Goal: Task Accomplishment & Management: Manage account settings

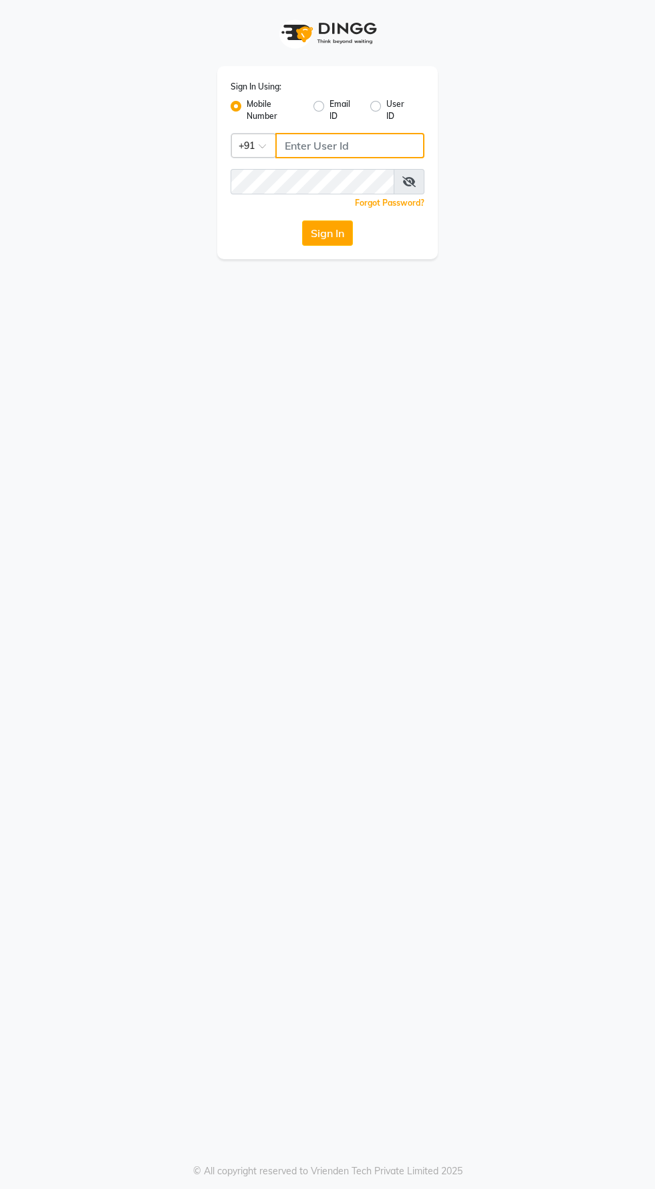
click at [306, 144] on input "Username" at bounding box center [349, 145] width 149 height 25
type input "8485953765"
click at [302, 220] on button "Sign In" at bounding box center [327, 232] width 51 height 25
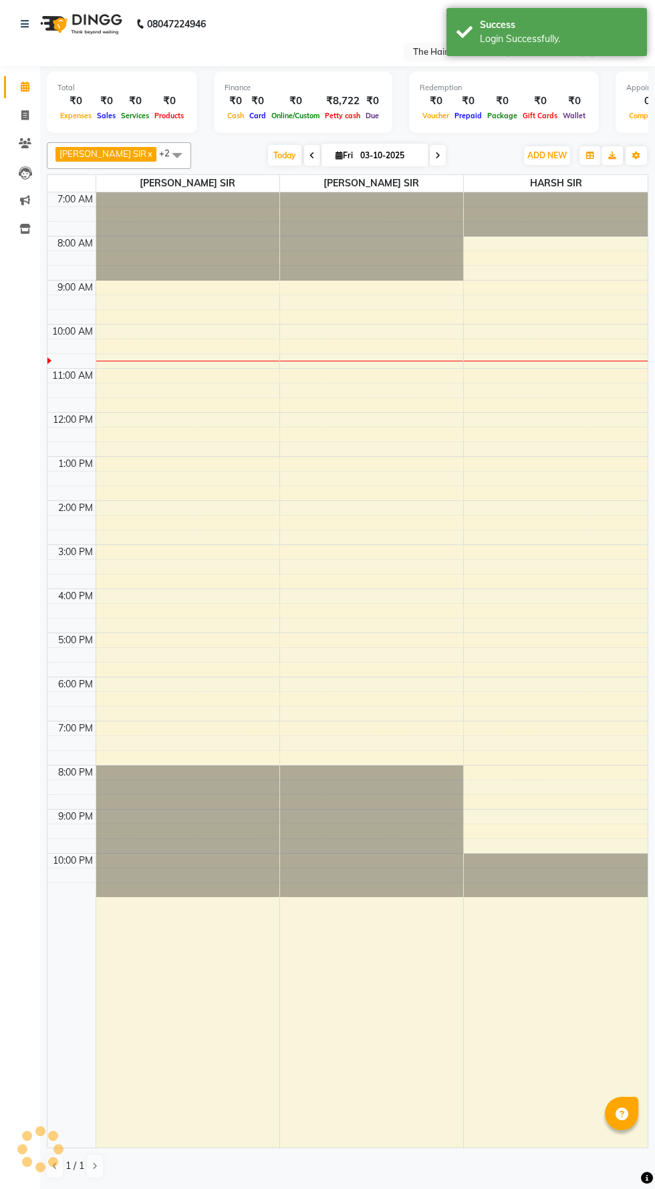
select select "en"
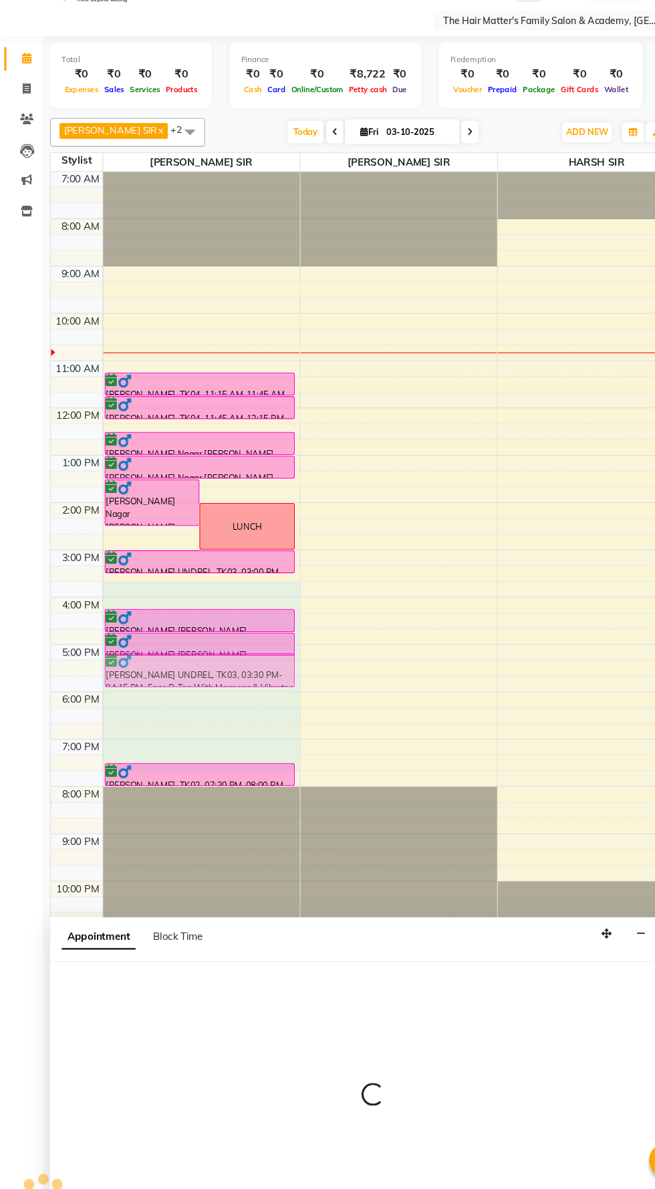
select select "42572"
select select "945"
select select "tentative"
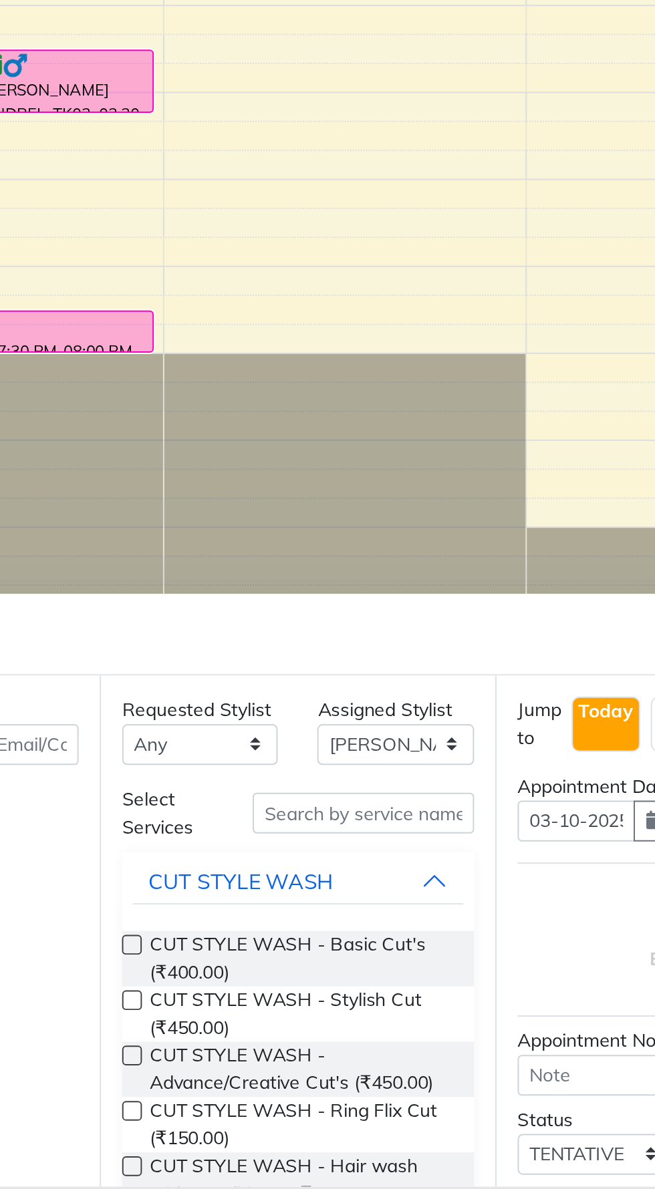
scroll to position [0, 91]
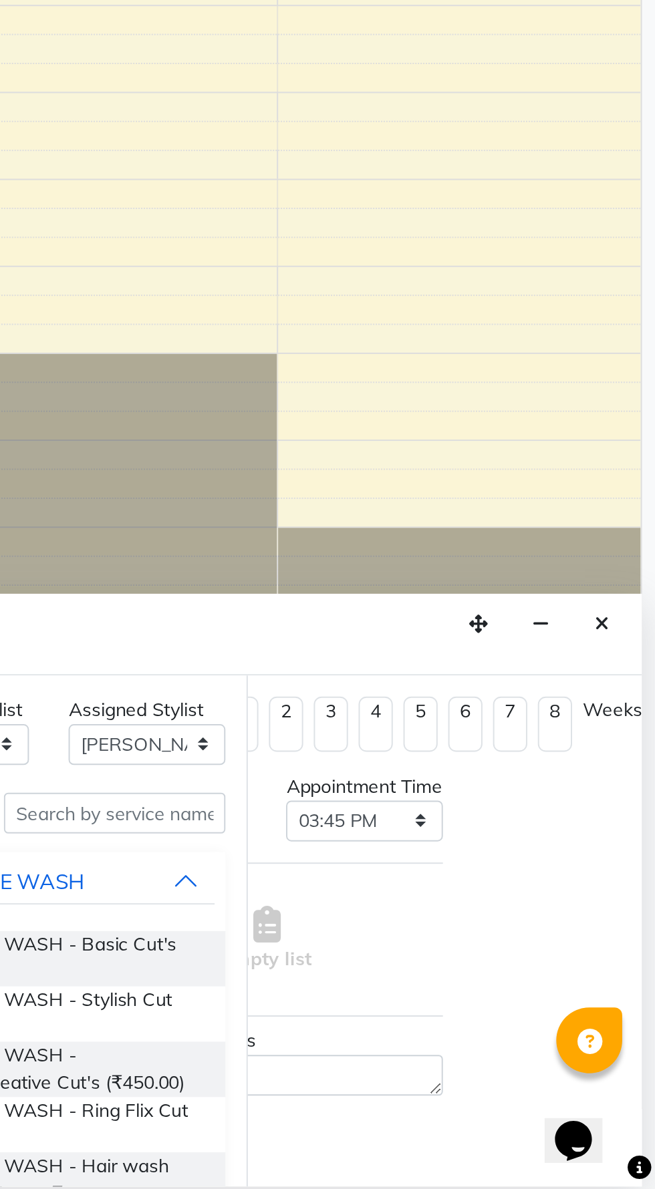
click at [627, 902] on icon "Close" at bounding box center [627, 902] width 7 height 9
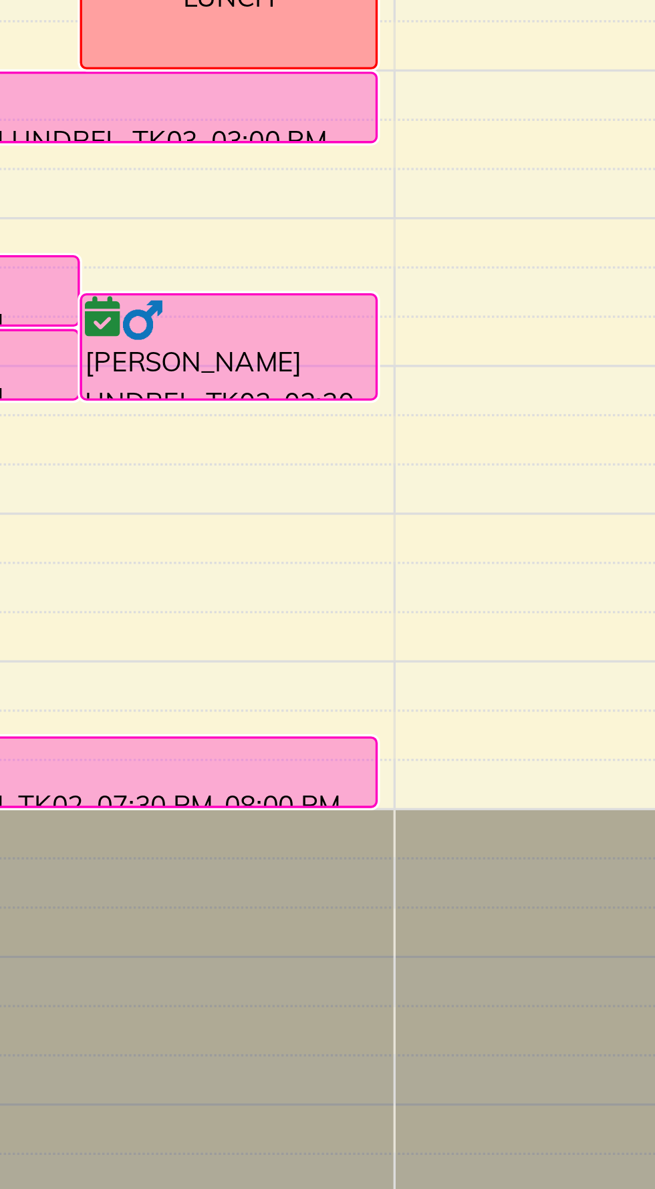
click at [226, 630] on div "[PERSON_NAME] UNDREL, TK03, 03:30 PM-04:15 PM, Face D-Tan With Massage & Vibrat…" at bounding box center [230, 627] width 88 height 31
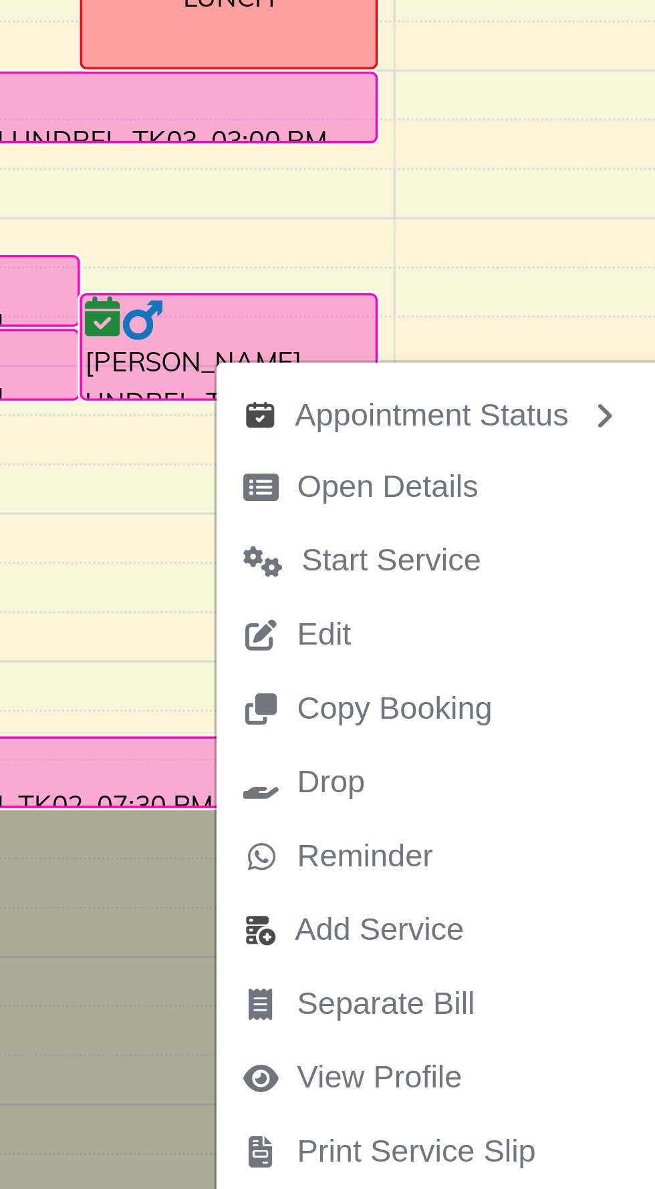
click at [258, 670] on span "Open Details" at bounding box center [278, 669] width 54 height 14
select select "6"
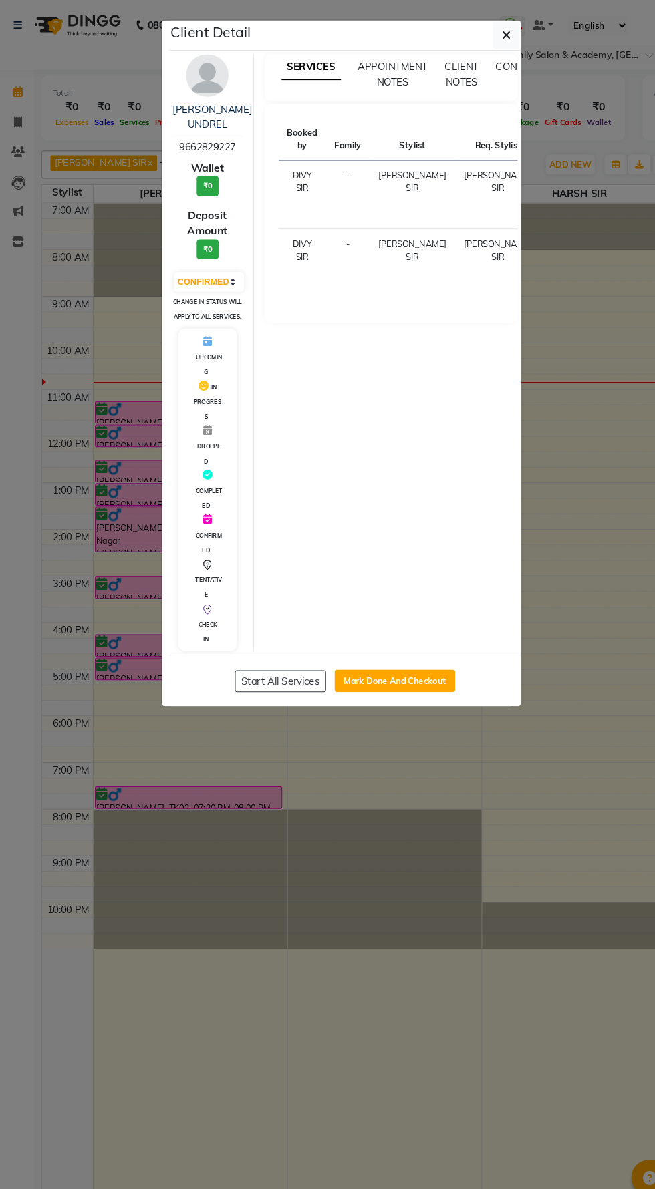
click at [486, 33] on icon "button" at bounding box center [486, 33] width 8 height 11
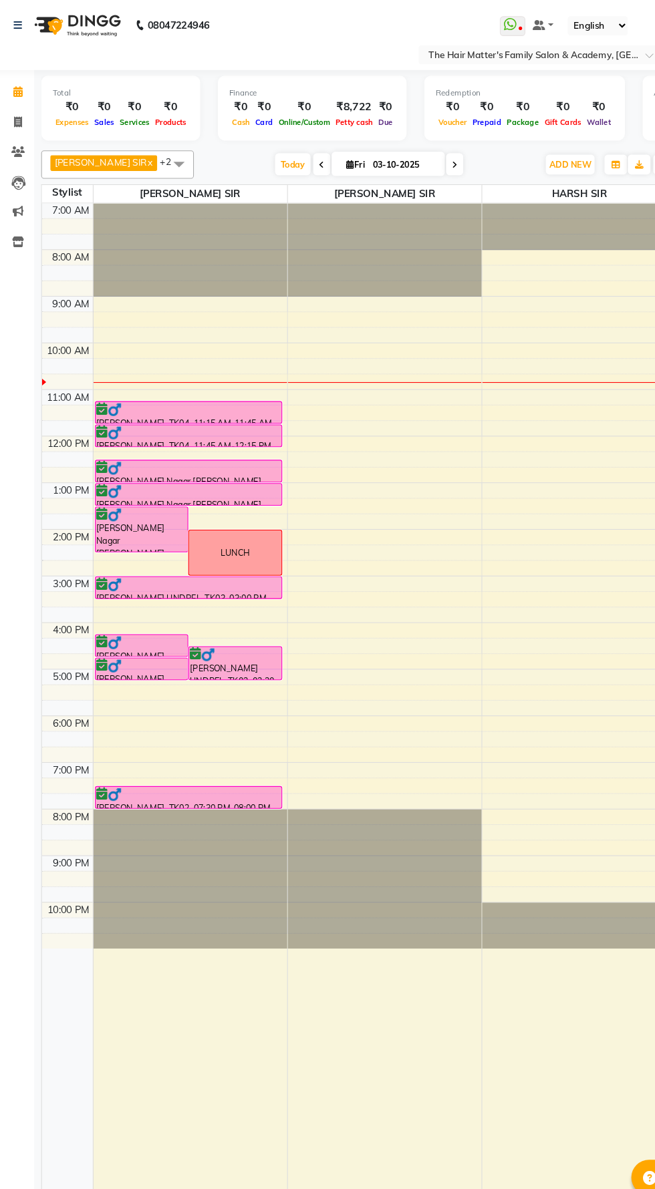
click at [144, 499] on div "[PERSON_NAME] Nagar [PERSON_NAME], TK05, 01:30 PM-02:30 PM, FACIAL & TREATMENTS…" at bounding box center [142, 501] width 88 height 42
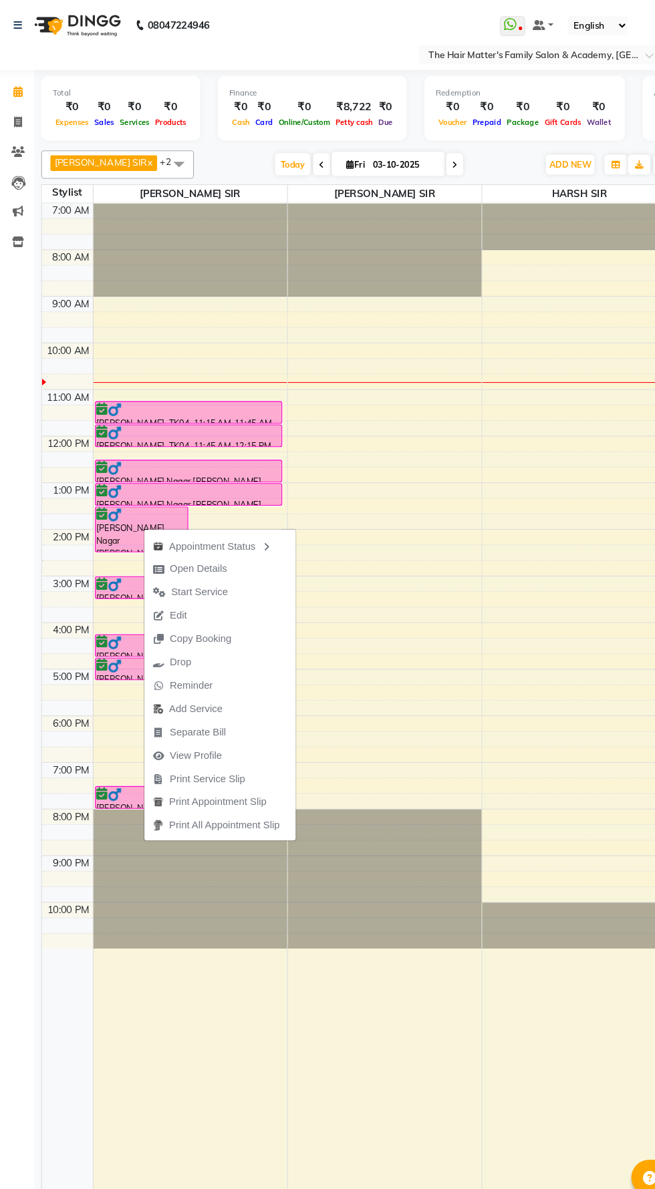
click at [22, 653] on div "Calendar Invoice Clients Leads Marketing Inventory Completed InProgress Upcomin…" at bounding box center [90, 612] width 180 height 1113
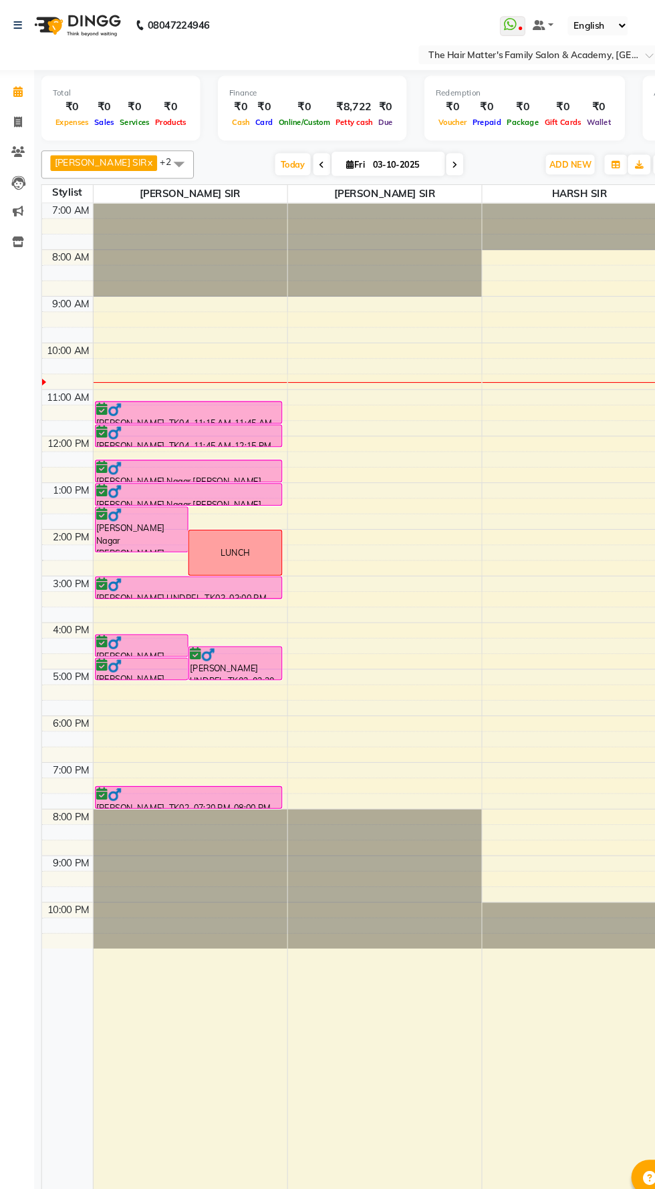
click at [0, 0] on div at bounding box center [0, 0] width 0 height 0
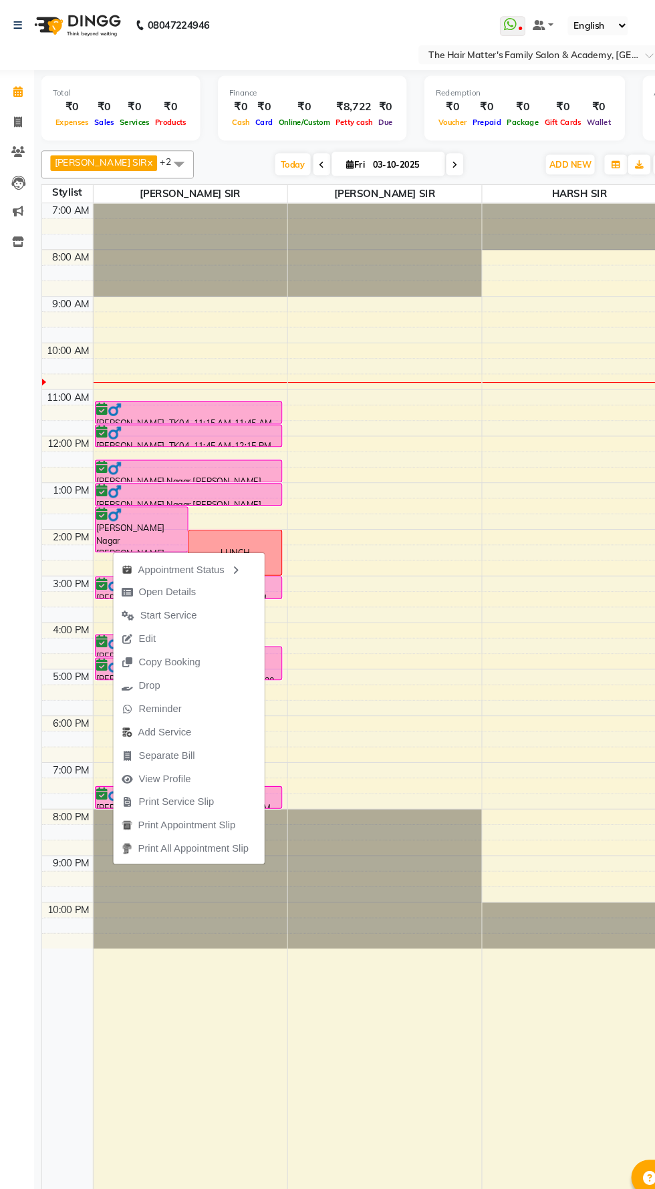
click at [21, 628] on div "Calendar Invoice Clients Leads Marketing Inventory Completed InProgress Upcomin…" at bounding box center [90, 612] width 180 height 1113
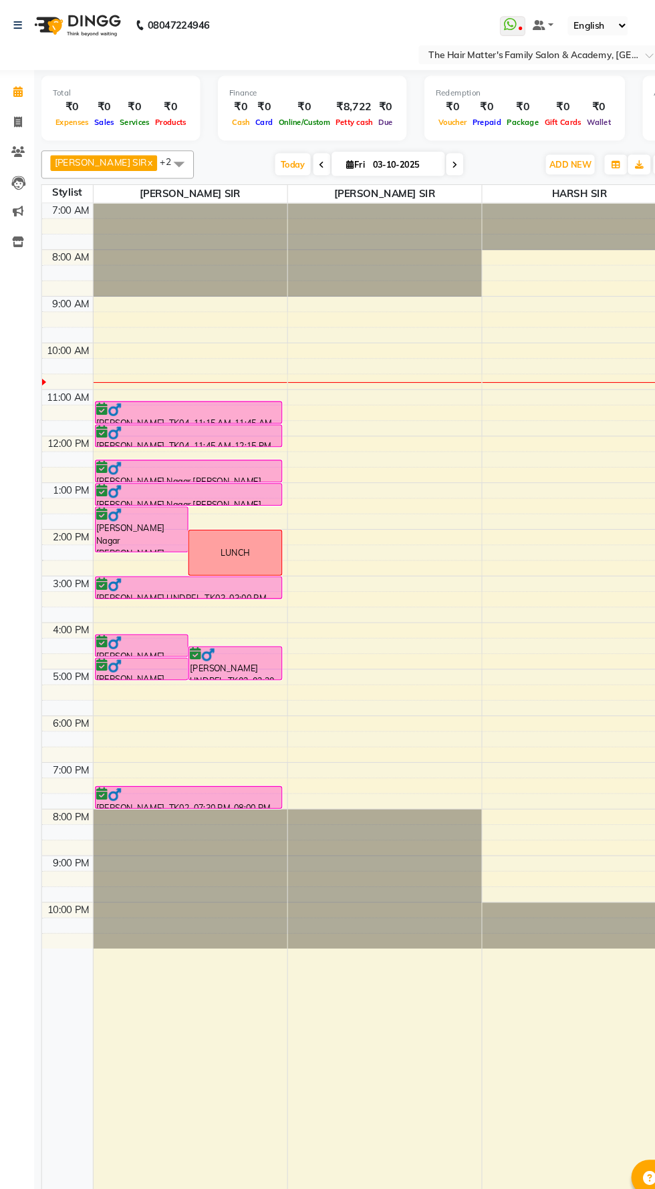
click at [0, 0] on div at bounding box center [0, 0] width 0 height 0
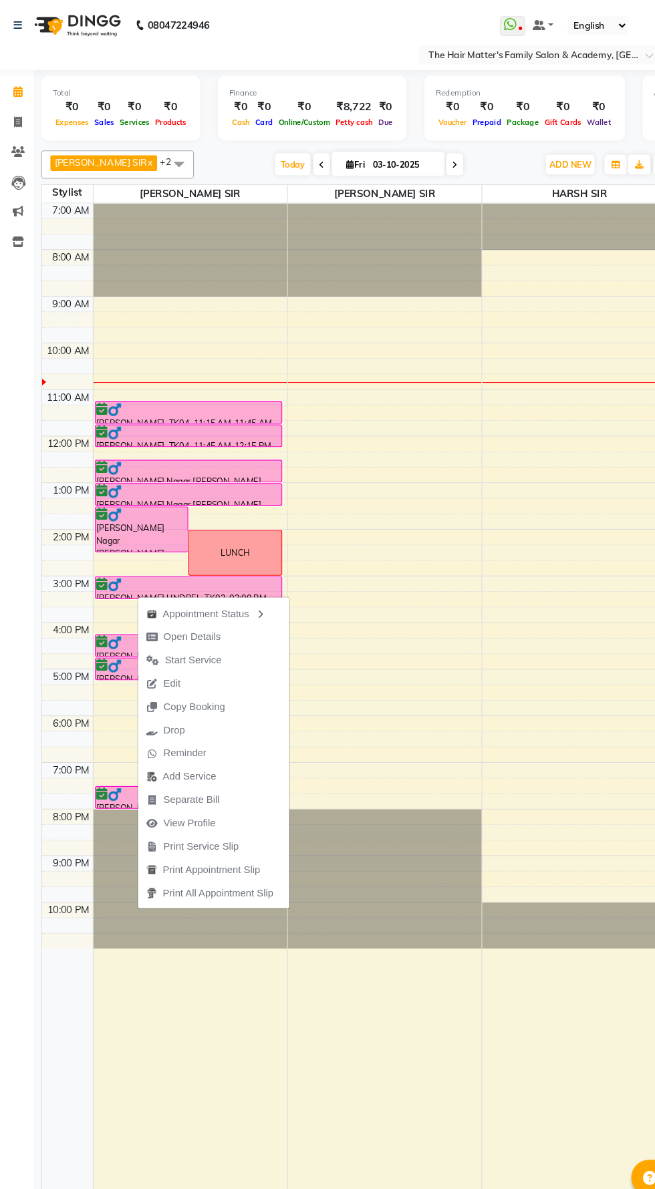
click at [164, 604] on span "Open Details" at bounding box center [189, 602] width 54 height 14
select select "6"
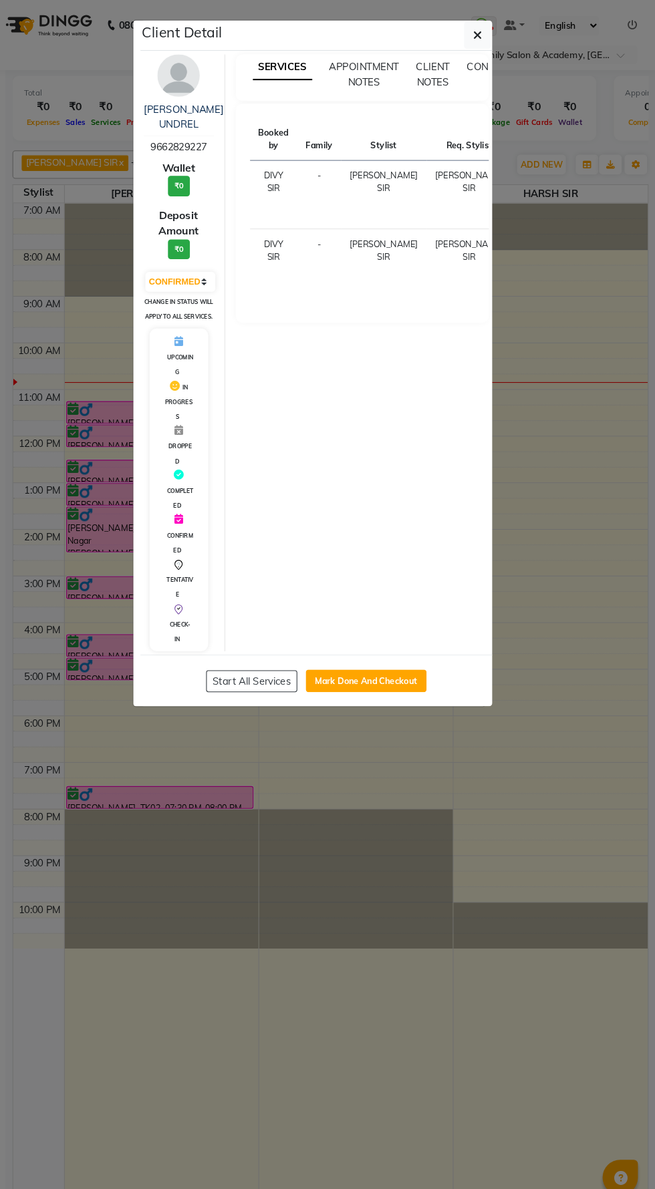
click at [483, 34] on icon "button" at bounding box center [486, 33] width 8 height 11
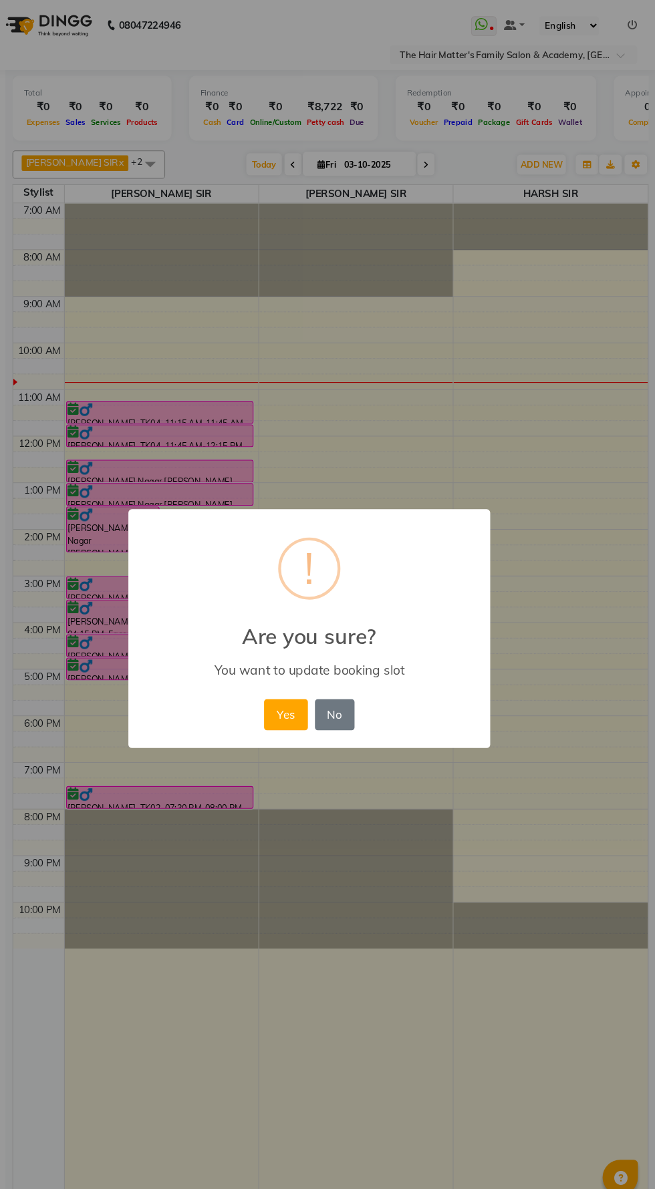
click at [303, 680] on button "Yes" at bounding box center [305, 675] width 41 height 29
